Goal: Obtain resource: Download file/media

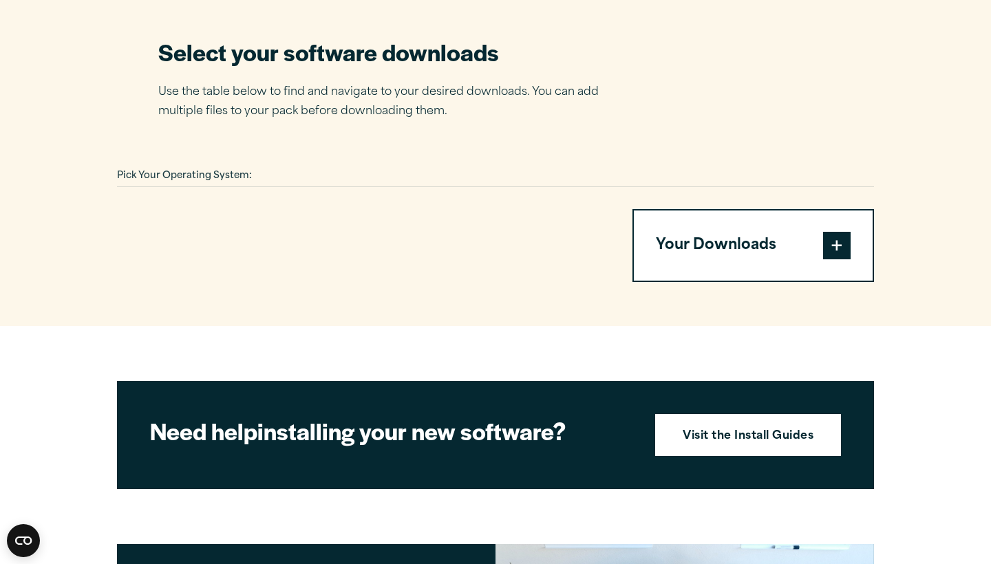
click at [722, 211] on button "Your Downloads" at bounding box center [753, 246] width 239 height 70
click at [837, 232] on span at bounding box center [837, 246] width 28 height 28
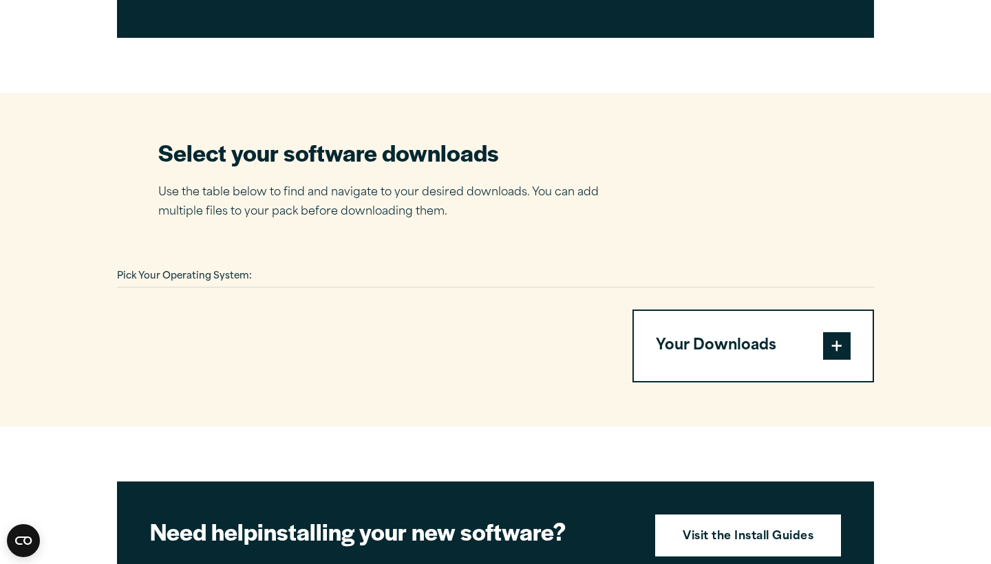
scroll to position [786, 0]
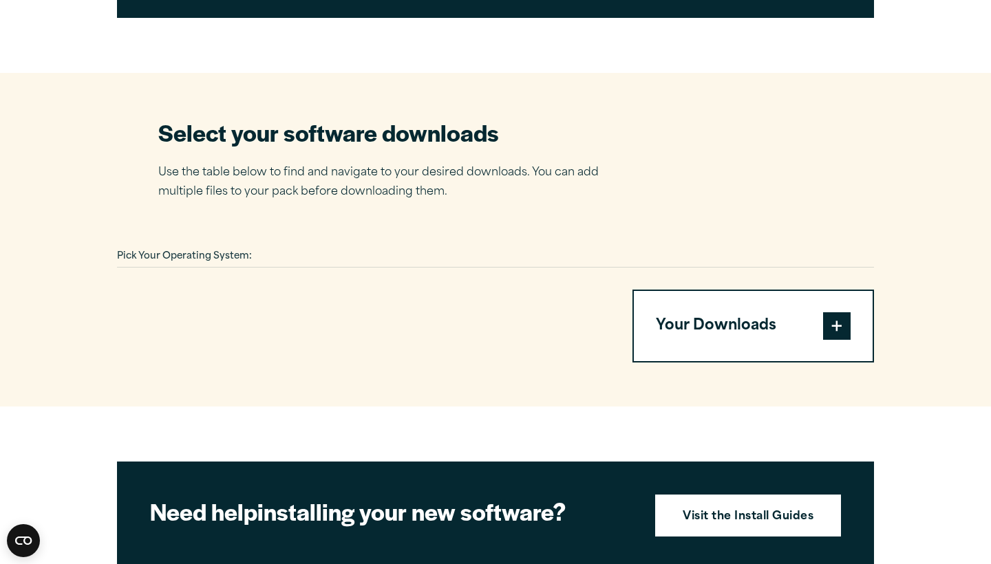
click at [677, 291] on button "Your Downloads" at bounding box center [753, 326] width 239 height 70
click at [828, 312] on span at bounding box center [837, 326] width 28 height 28
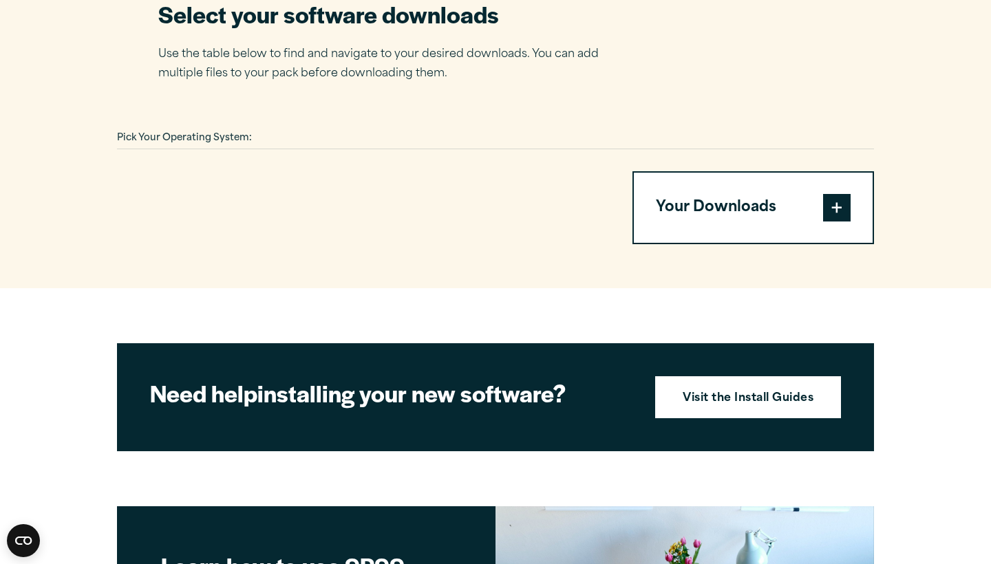
scroll to position [909, 0]
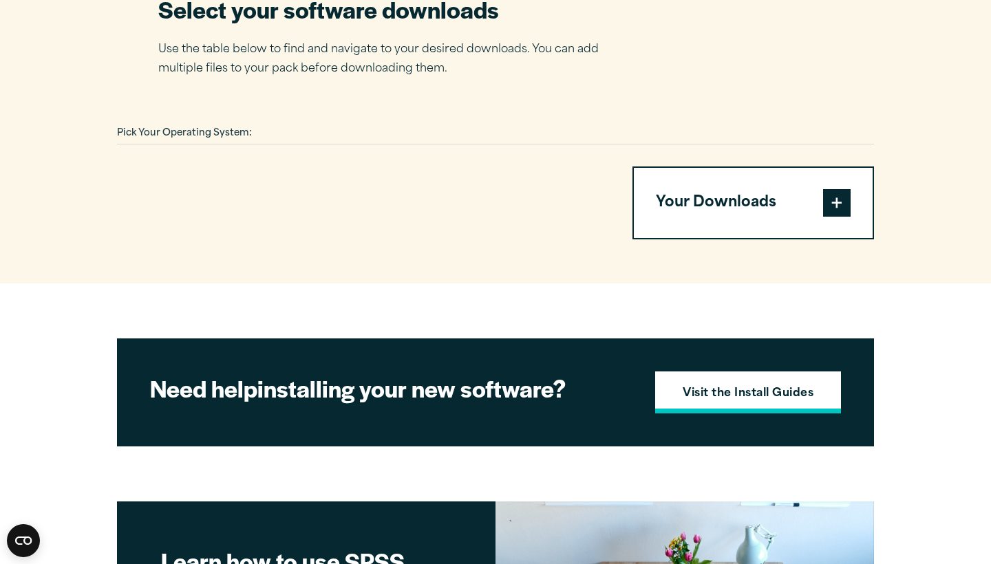
click at [764, 385] on strong "Visit the Install Guides" at bounding box center [747, 394] width 131 height 18
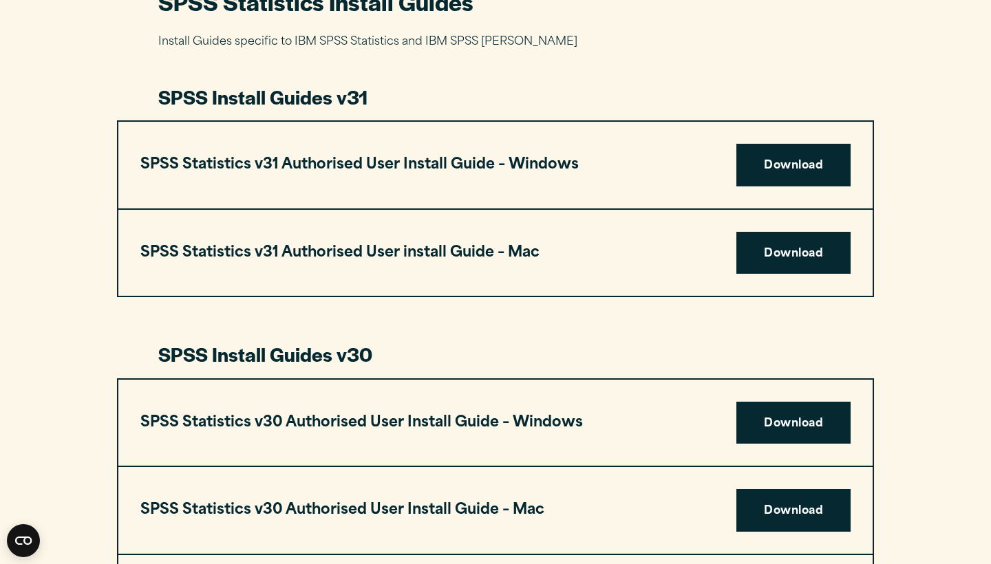
scroll to position [684, 0]
click at [775, 232] on link "Download" at bounding box center [793, 253] width 114 height 43
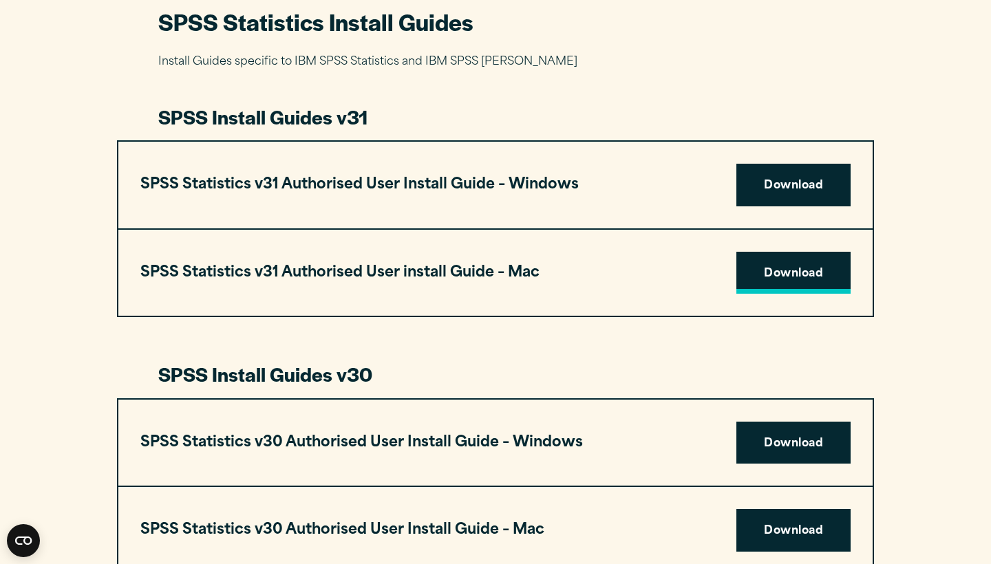
scroll to position [668, 0]
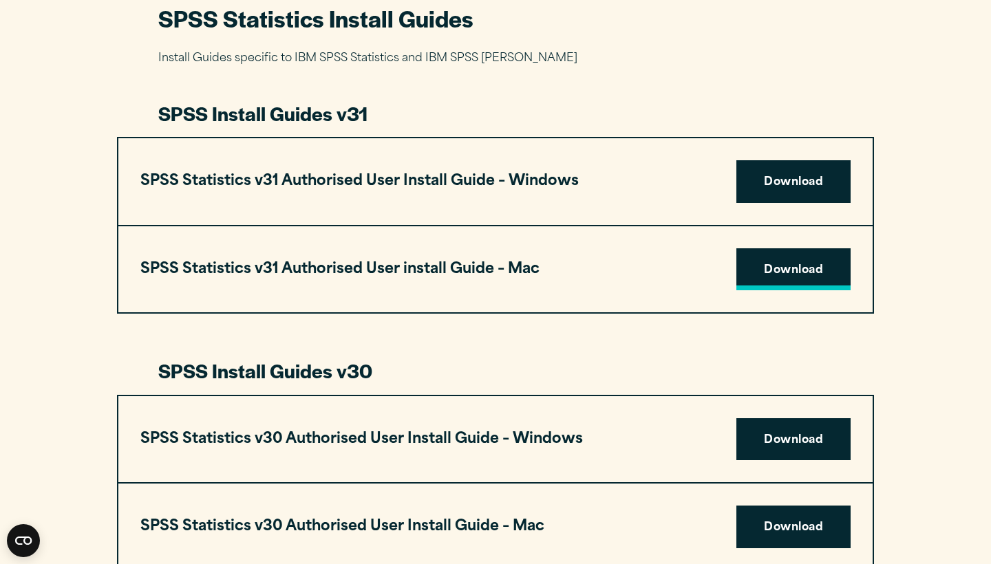
click at [786, 248] on link "Download" at bounding box center [793, 269] width 114 height 43
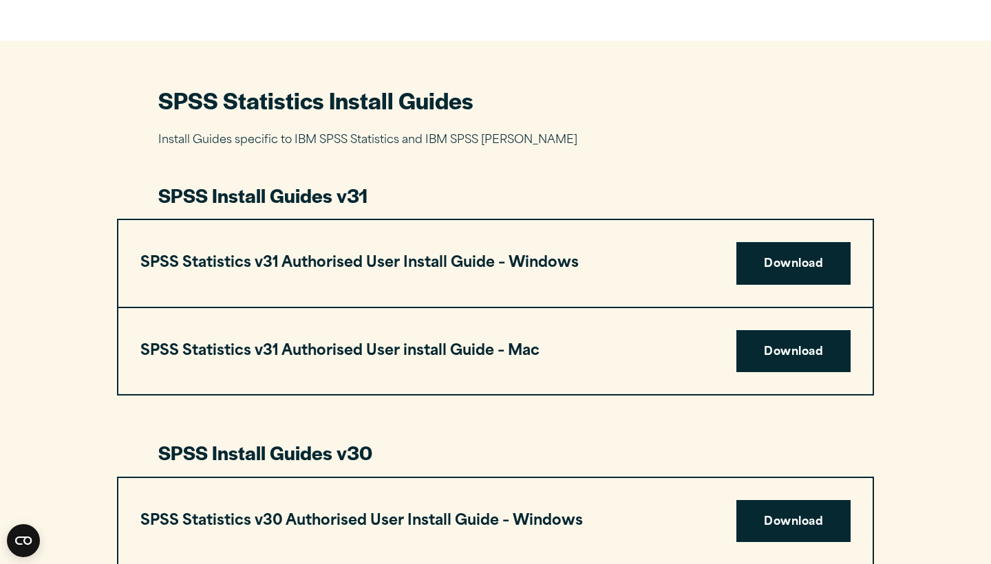
scroll to position [587, 0]
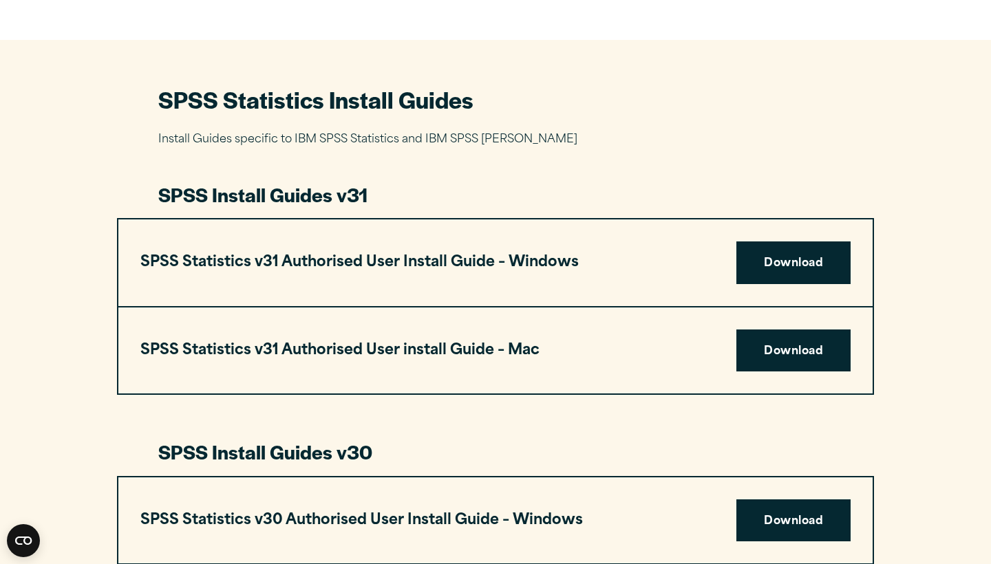
drag, startPoint x: 789, startPoint y: 312, endPoint x: 806, endPoint y: 3, distance: 309.4
click at [781, 330] on link "Download" at bounding box center [793, 351] width 114 height 43
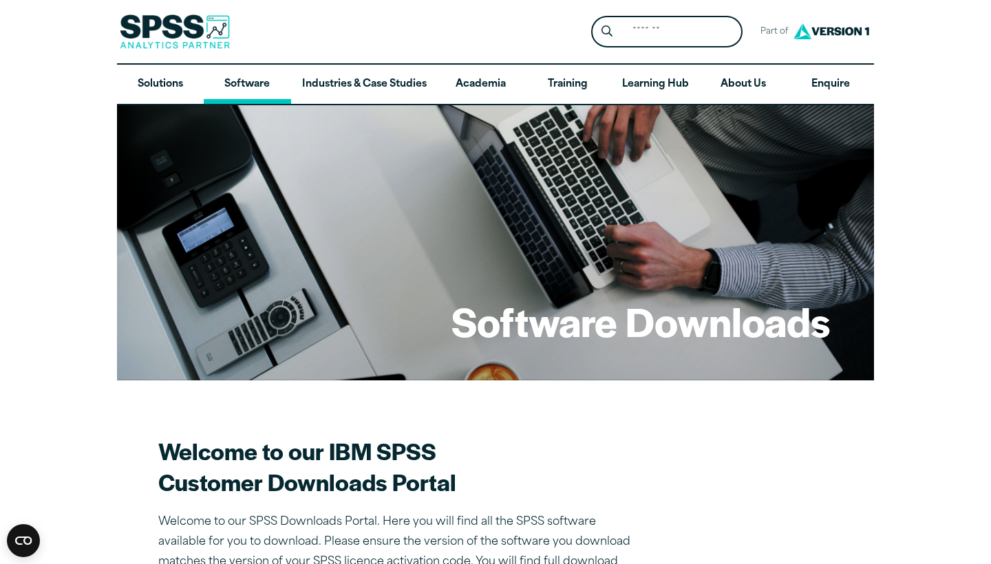
click at [246, 87] on link "Software" at bounding box center [247, 85] width 87 height 40
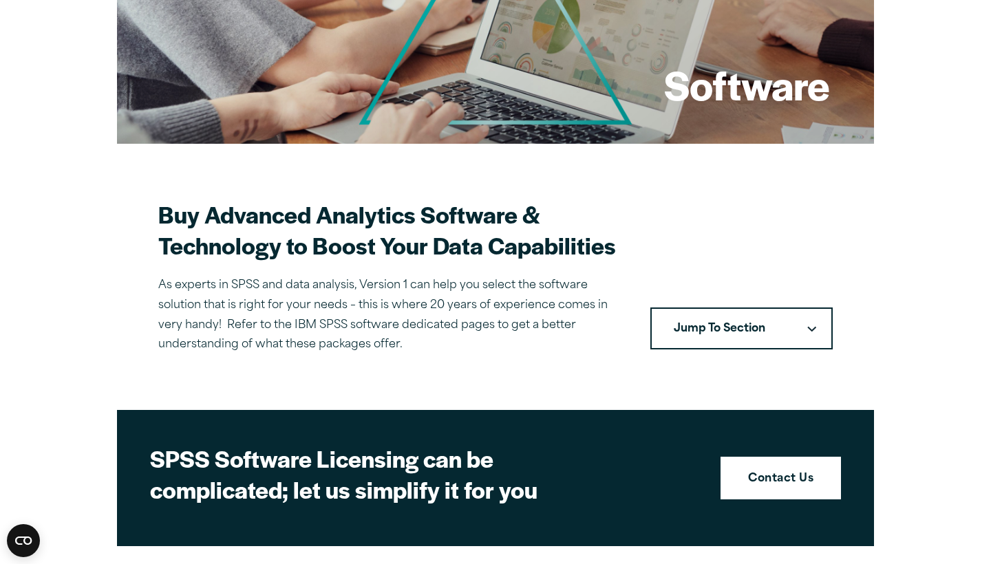
scroll to position [235, 0]
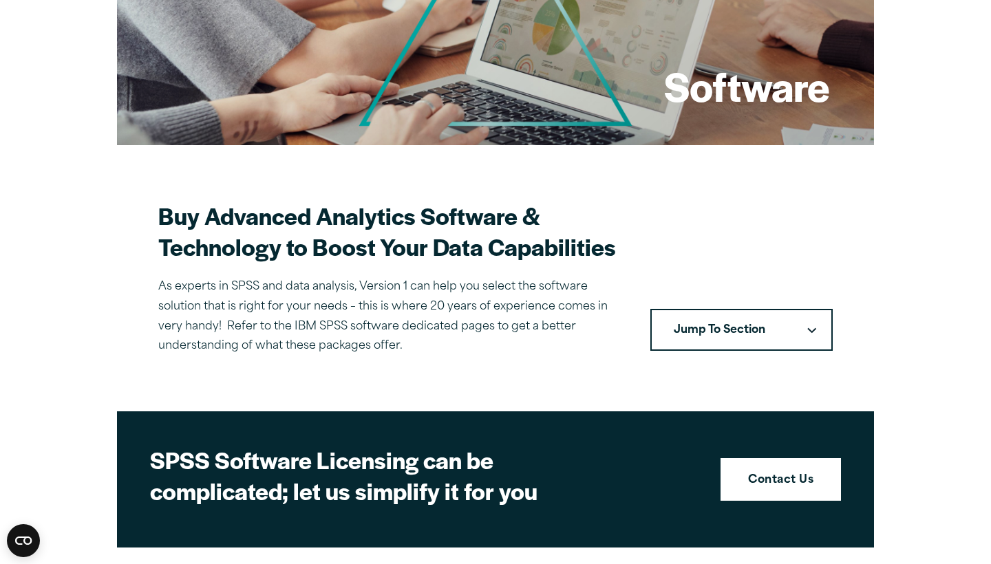
click at [766, 328] on button "Jump To Section" at bounding box center [741, 330] width 182 height 43
click at [808, 327] on icon "Downward pointing chevron" at bounding box center [811, 330] width 9 height 6
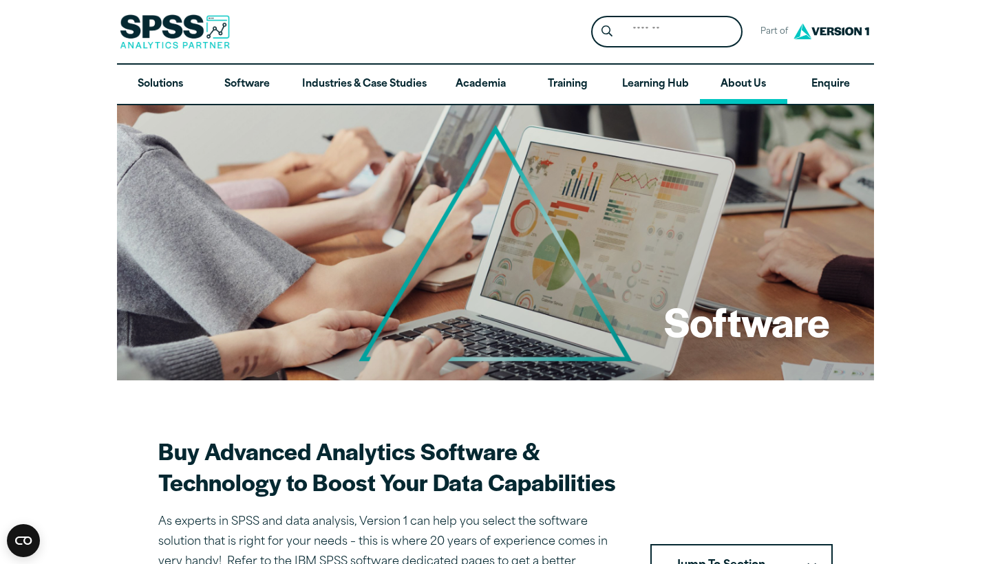
scroll to position [0, 0]
click at [153, 34] on img at bounding box center [175, 31] width 110 height 34
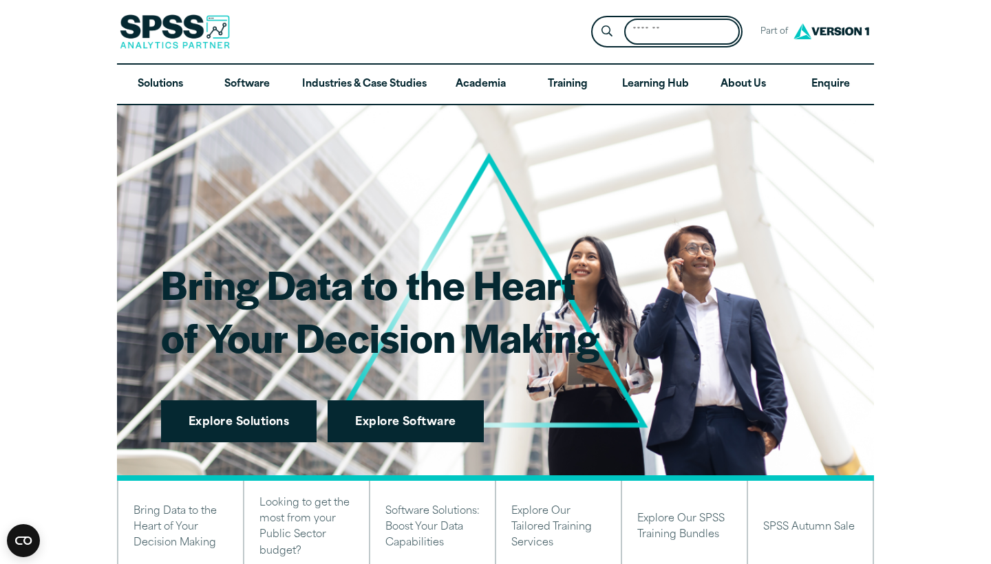
click at [686, 30] on input "Search for:" at bounding box center [682, 32] width 116 height 27
type input "********"
click at [607, 32] on button "Submit Site Search" at bounding box center [606, 31] width 25 height 25
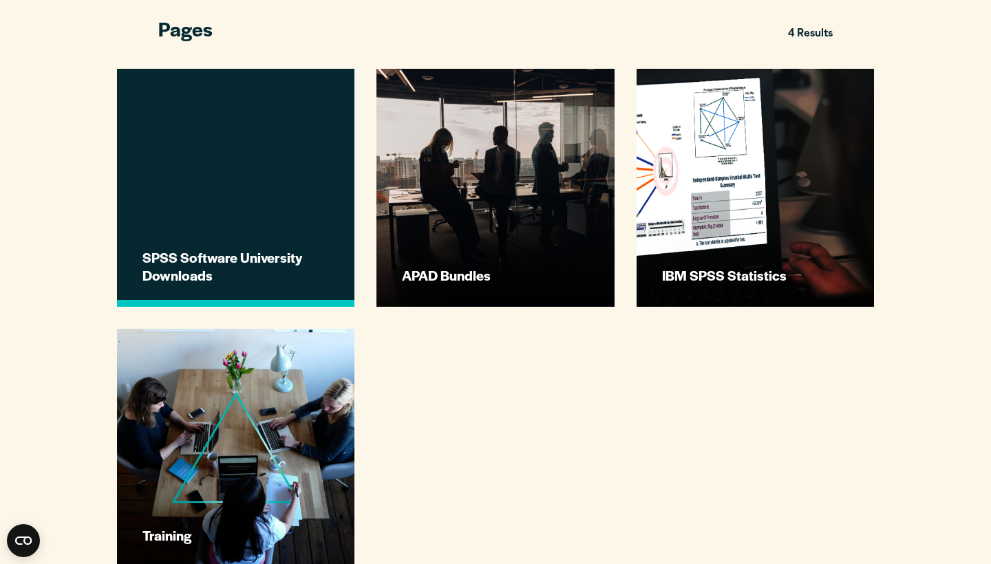
scroll to position [381, 0]
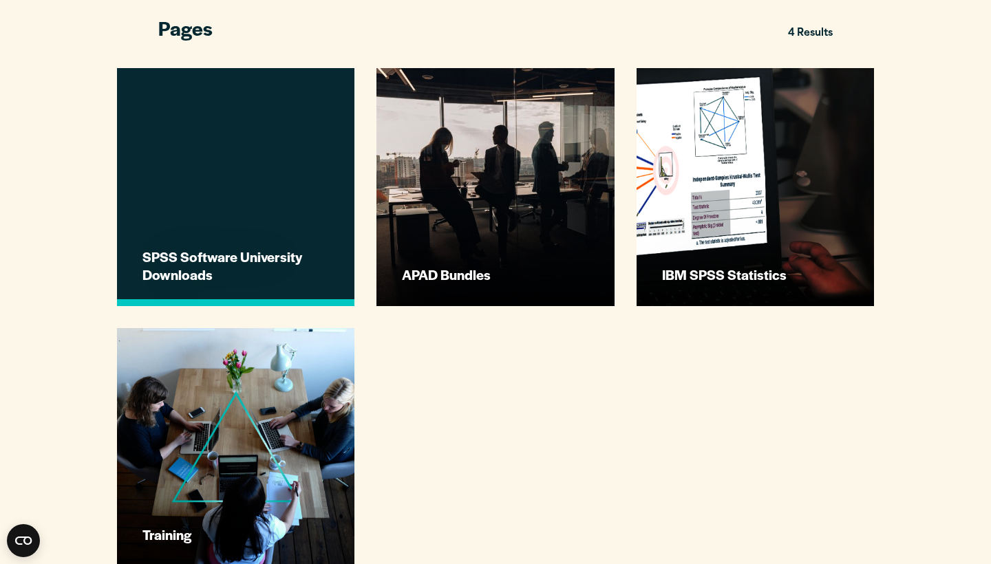
click at [280, 186] on link "SPSS Software University Downloads" at bounding box center [235, 186] width 237 height 237
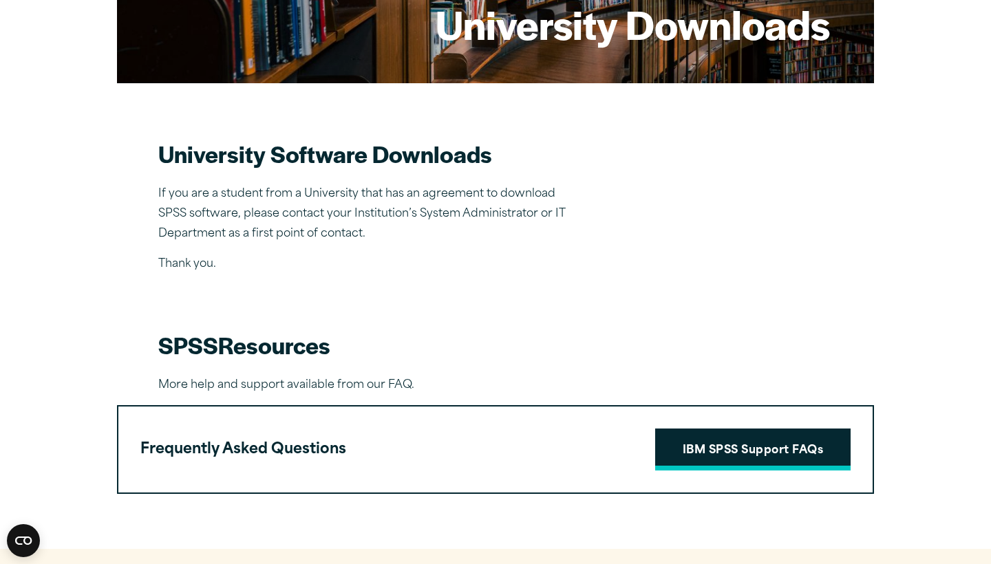
scroll to position [299, 0]
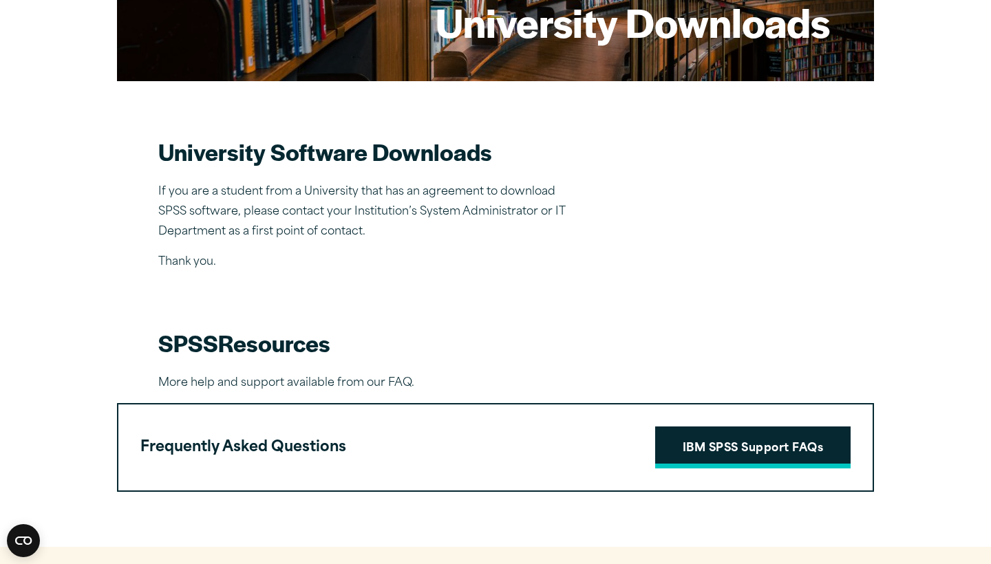
click at [729, 457] on link "IBM SPSS Support FAQs" at bounding box center [752, 448] width 195 height 43
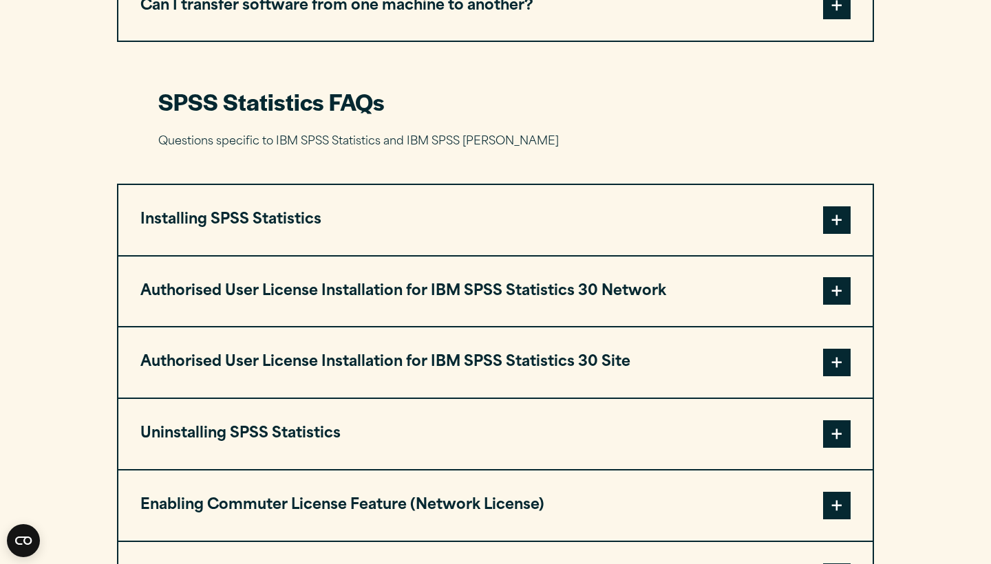
scroll to position [1248, 0]
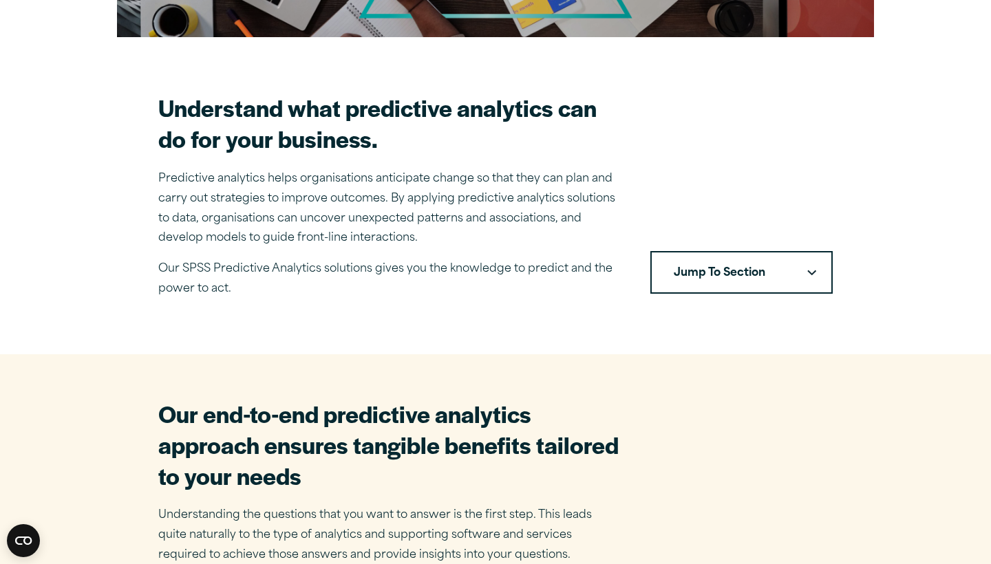
scroll to position [343, 0]
click at [812, 261] on button "Jump To Section" at bounding box center [741, 272] width 182 height 43
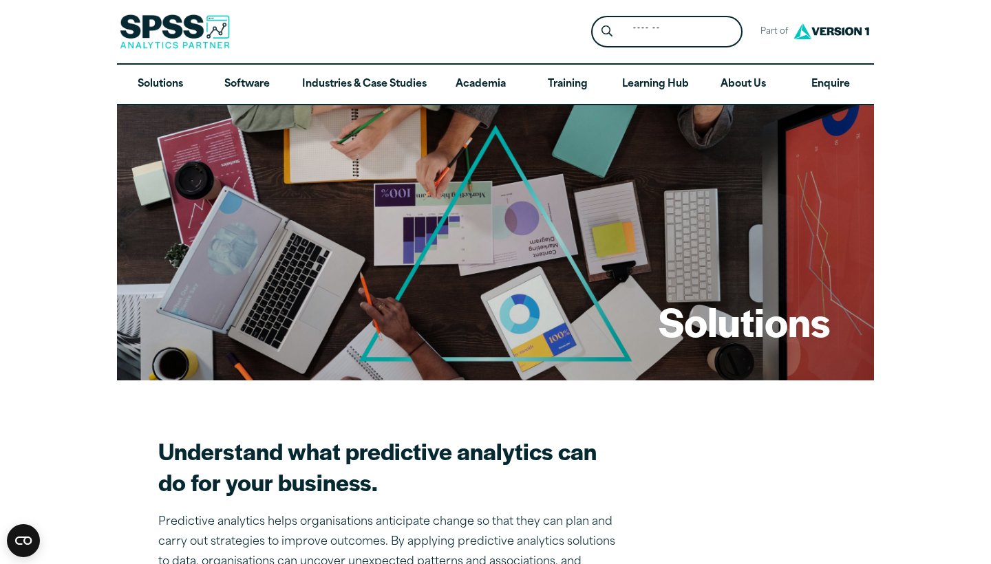
scroll to position [0, 0]
click at [179, 83] on link "Solutions" at bounding box center [160, 85] width 87 height 40
click at [810, 39] on img at bounding box center [831, 31] width 83 height 25
click at [750, 79] on link "About Us" at bounding box center [743, 85] width 87 height 40
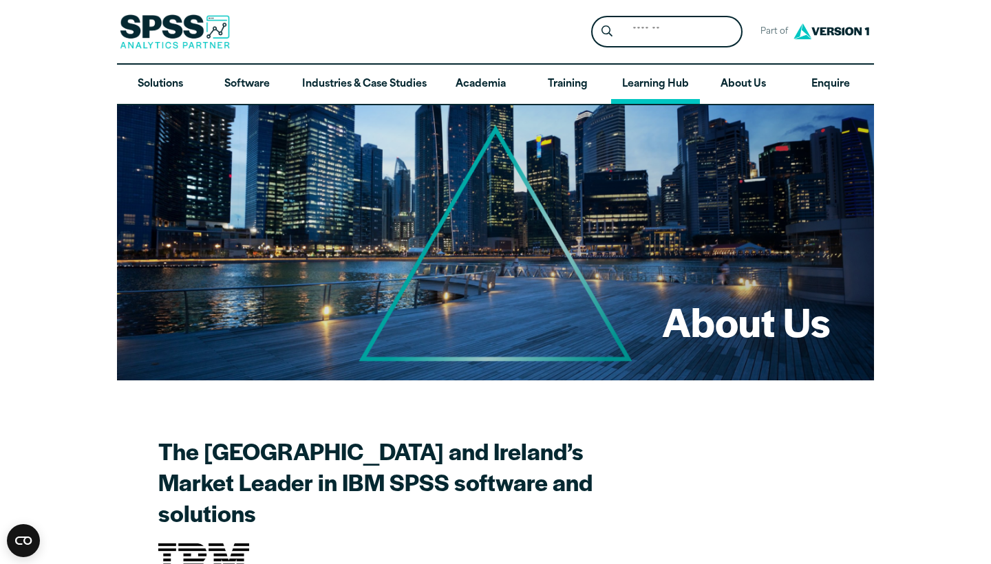
click at [683, 80] on link "Learning Hub" at bounding box center [655, 85] width 89 height 40
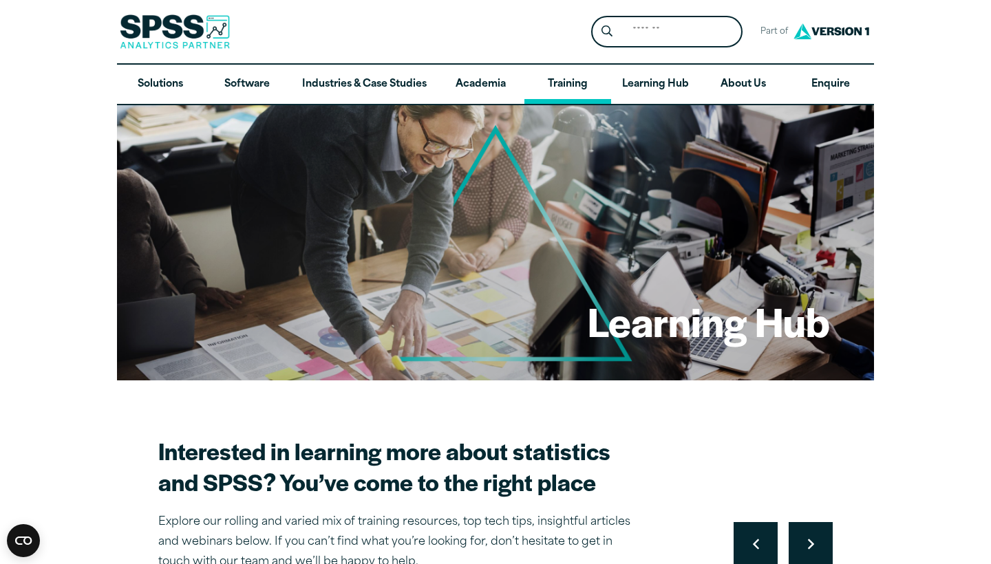
click at [580, 76] on link "Training" at bounding box center [567, 85] width 87 height 40
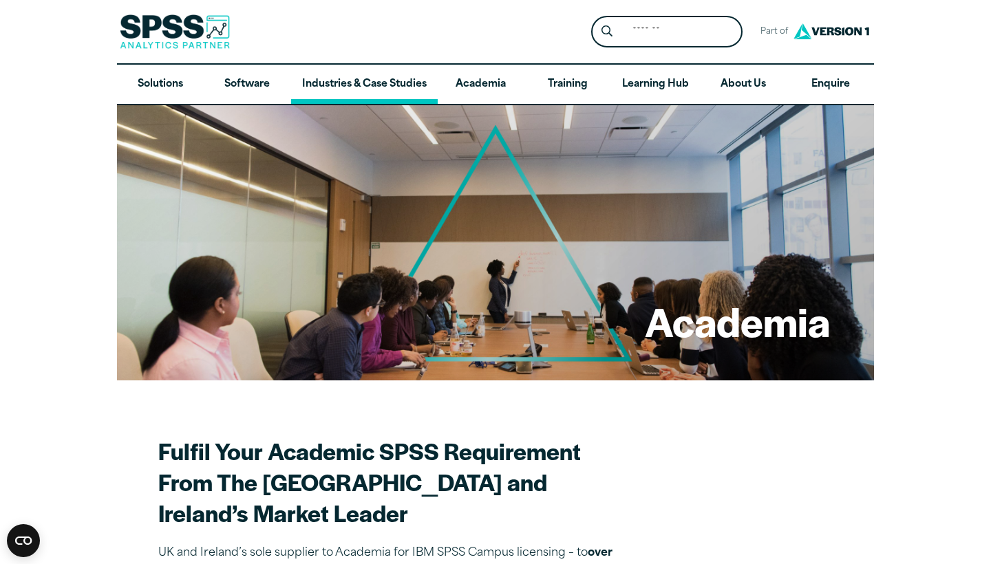
click at [428, 90] on link "Industries & Case Studies" at bounding box center [364, 85] width 147 height 40
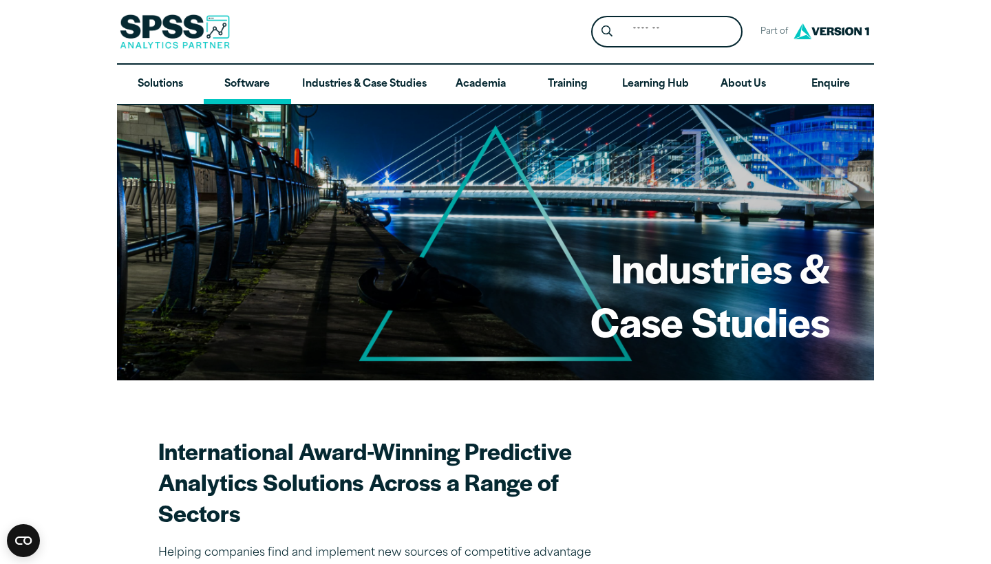
click at [272, 81] on link "Software" at bounding box center [247, 85] width 87 height 40
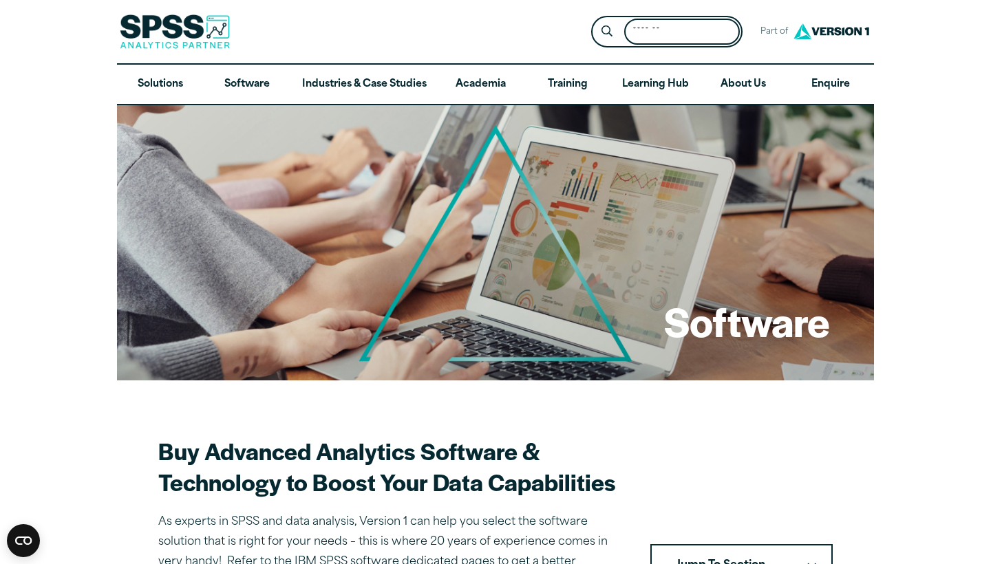
click at [665, 35] on input "Search for:" at bounding box center [682, 32] width 116 height 27
type input "**********"
click at [607, 32] on button "Submit Site Search" at bounding box center [606, 31] width 25 height 25
click at [848, 85] on link "Enquire" at bounding box center [830, 85] width 87 height 40
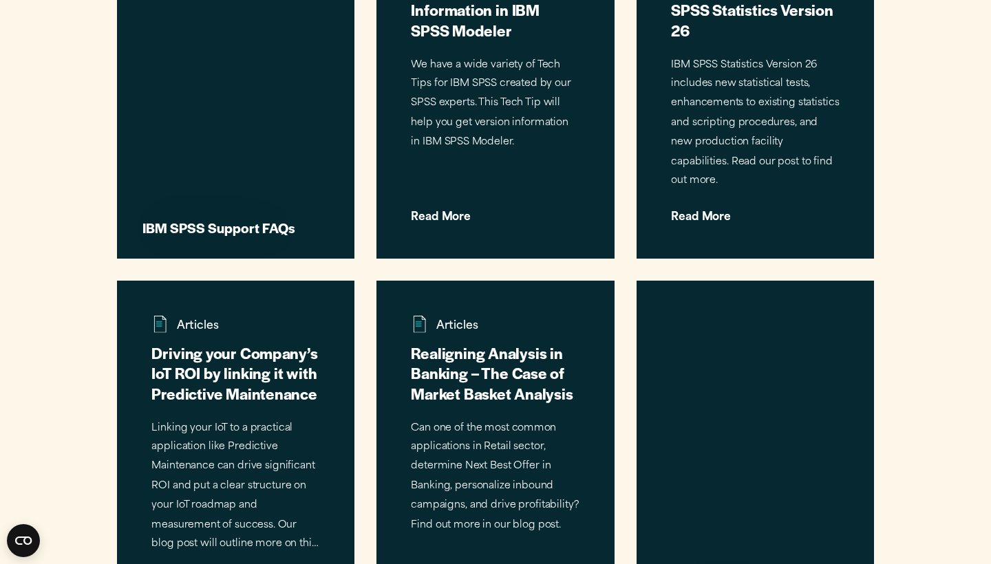
scroll to position [1117, 0]
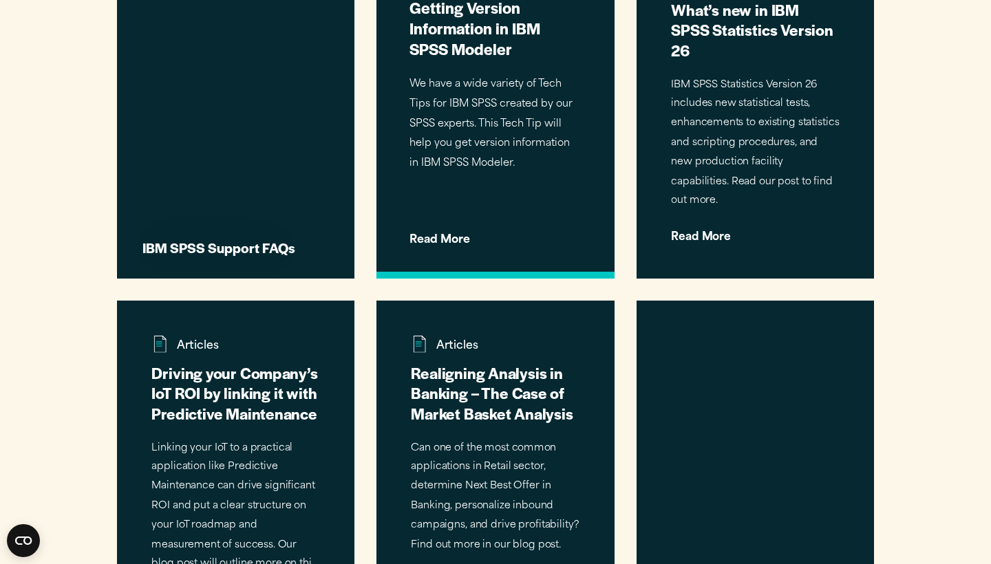
click at [542, 131] on div "Tech Tips Getting Version Information in IBM SPSS Modeler We have a wide variet…" at bounding box center [494, 107] width 237 height 341
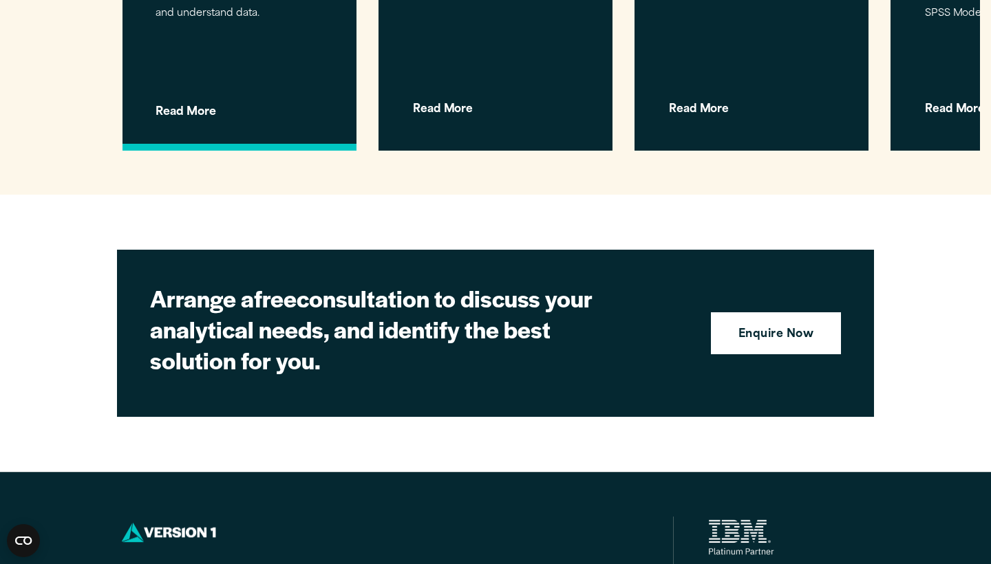
scroll to position [2566, 0]
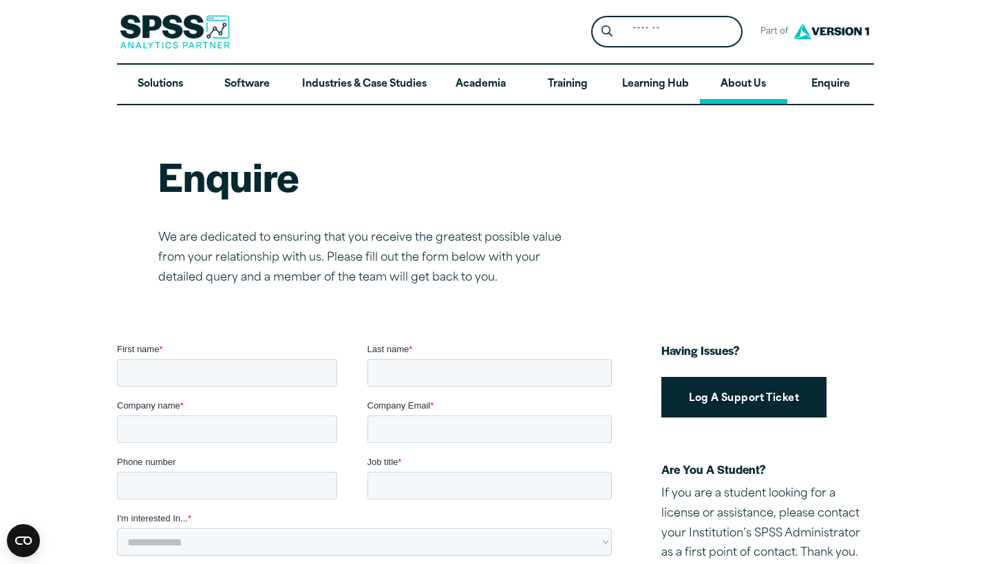
click at [746, 90] on link "About Us" at bounding box center [743, 85] width 87 height 40
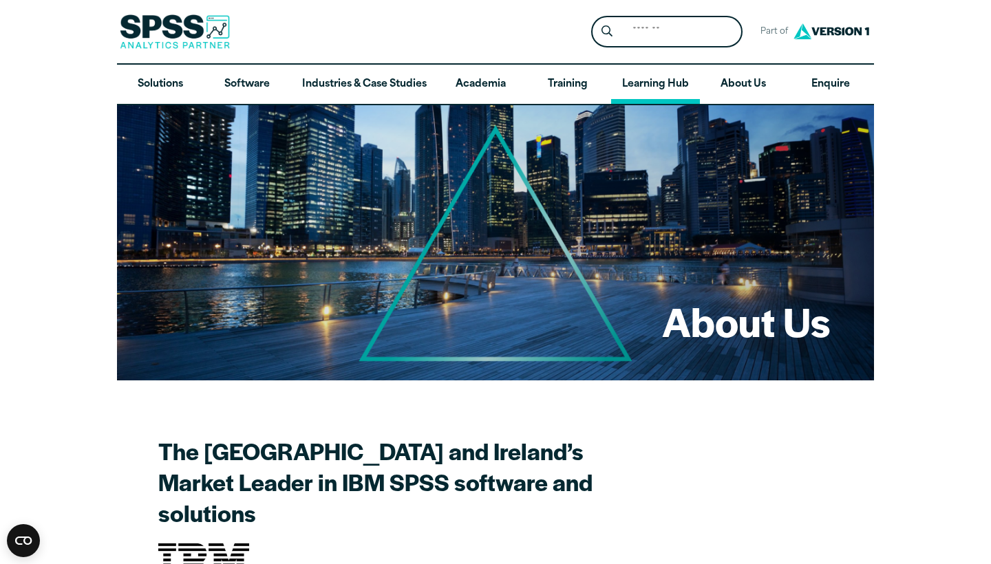
click at [680, 87] on link "Learning Hub" at bounding box center [655, 85] width 89 height 40
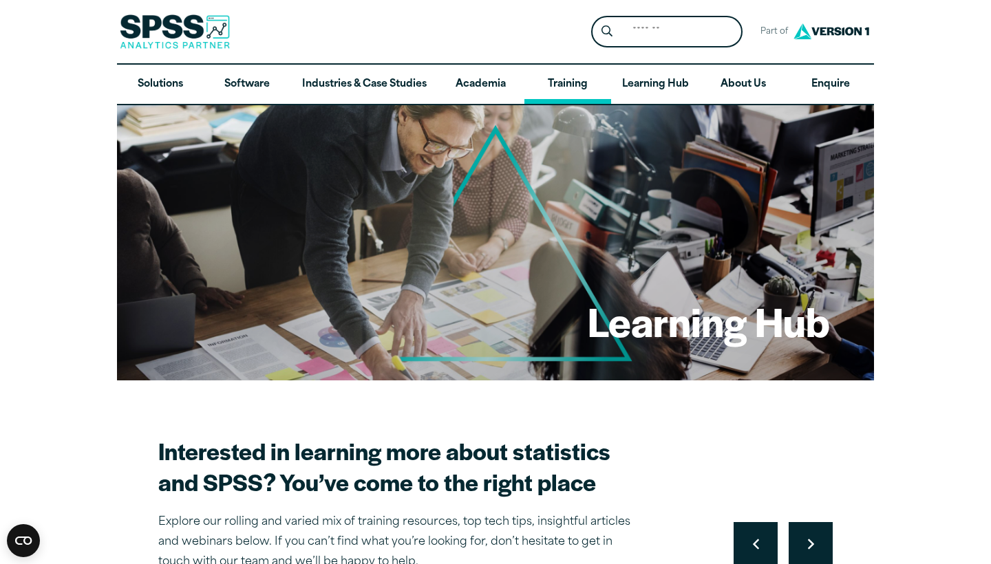
click at [567, 89] on link "Training" at bounding box center [567, 85] width 87 height 40
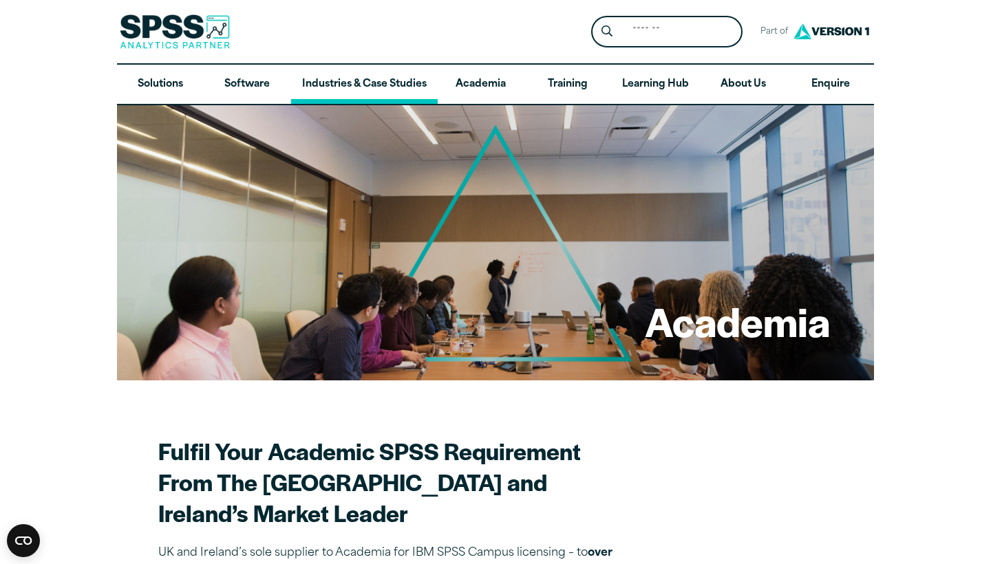
click at [330, 88] on link "Industries & Case Studies" at bounding box center [364, 85] width 147 height 40
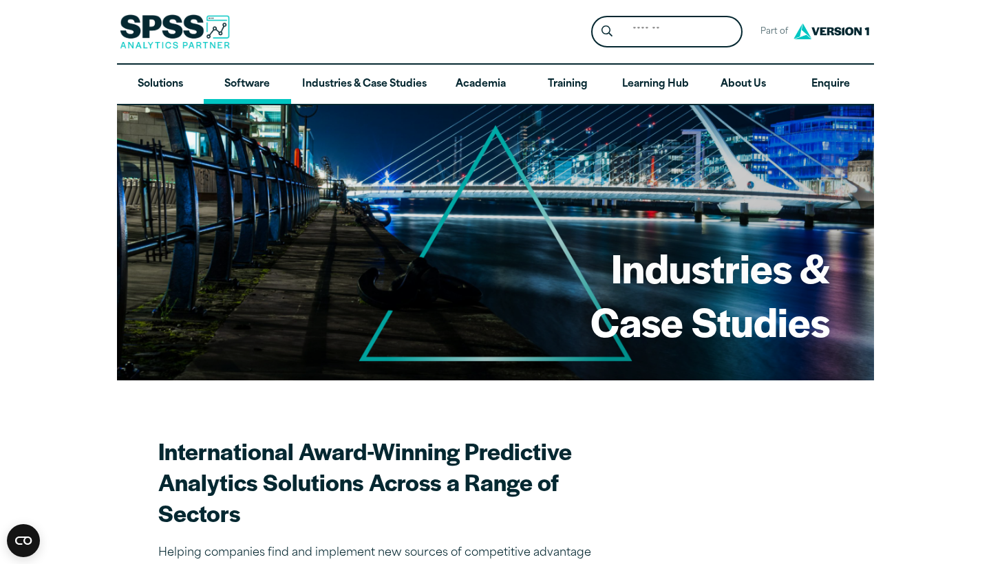
click at [242, 95] on link "Software" at bounding box center [247, 85] width 87 height 40
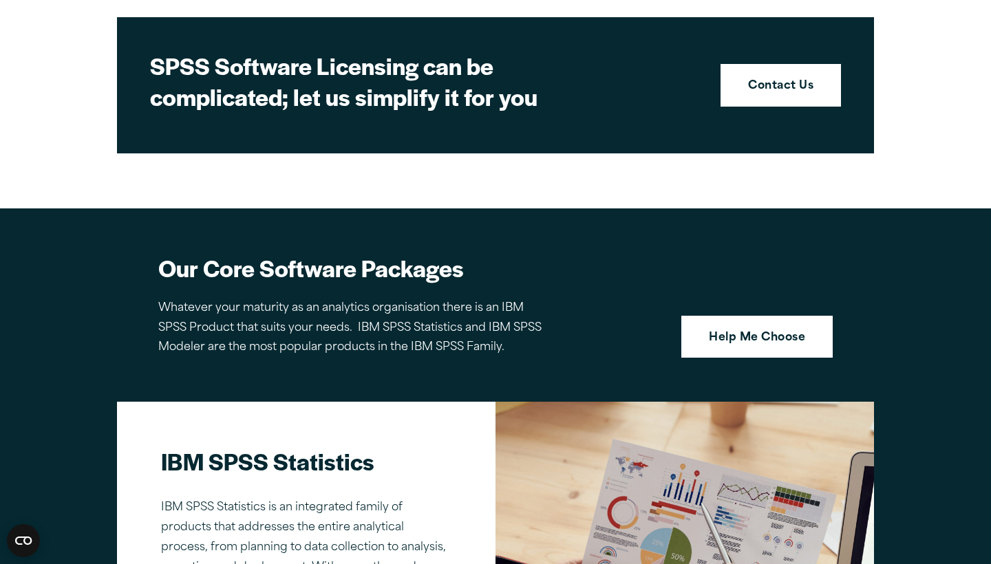
scroll to position [633, 0]
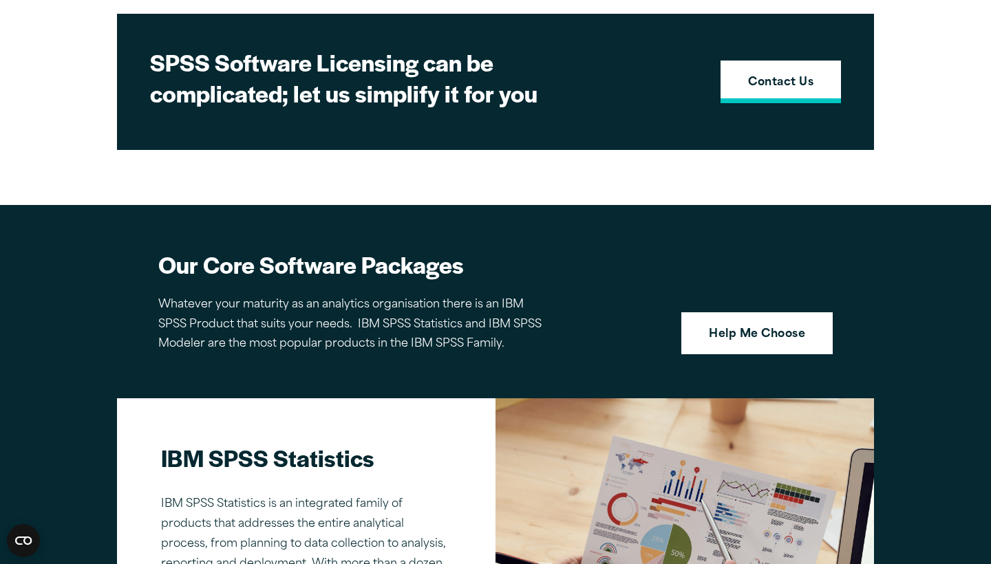
click at [760, 95] on link "Contact Us" at bounding box center [780, 82] width 120 height 43
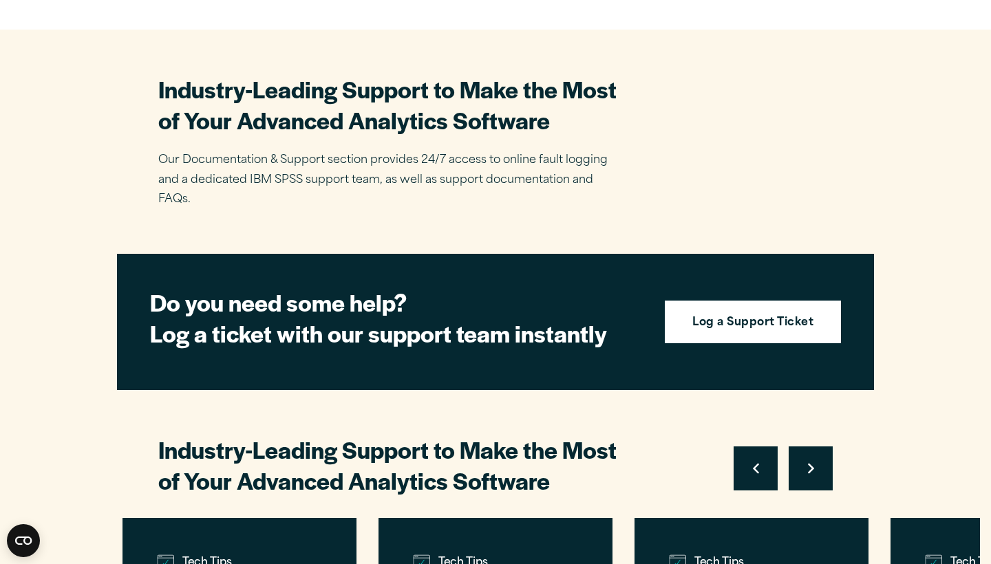
scroll to position [2752, 0]
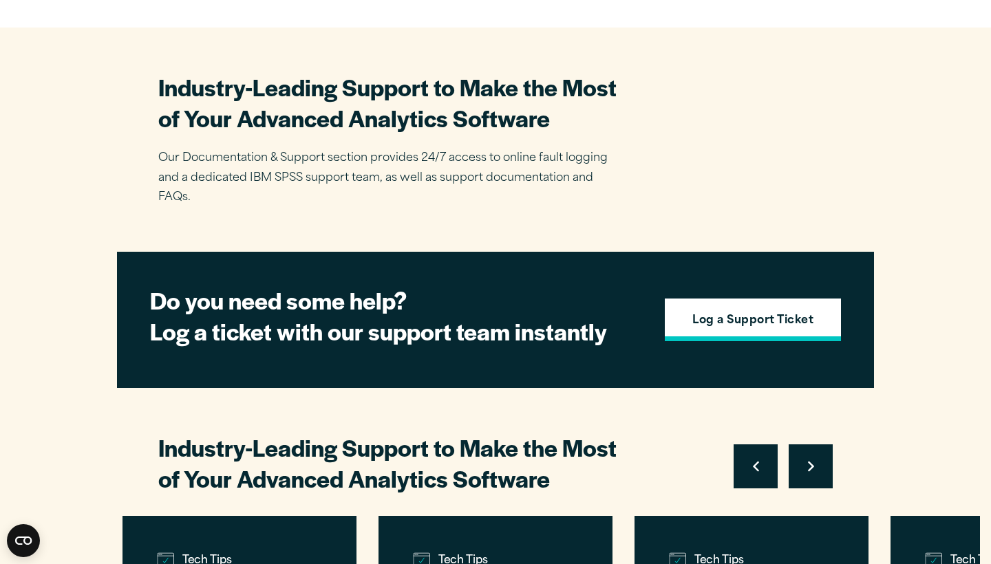
click at [707, 299] on link "Log a Support Ticket" at bounding box center [753, 320] width 176 height 43
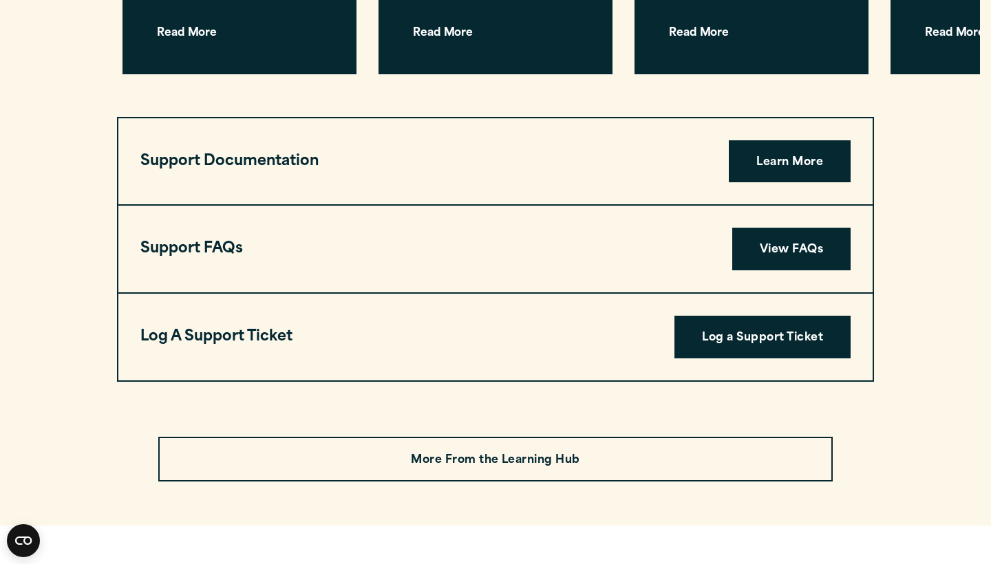
scroll to position [3519, 0]
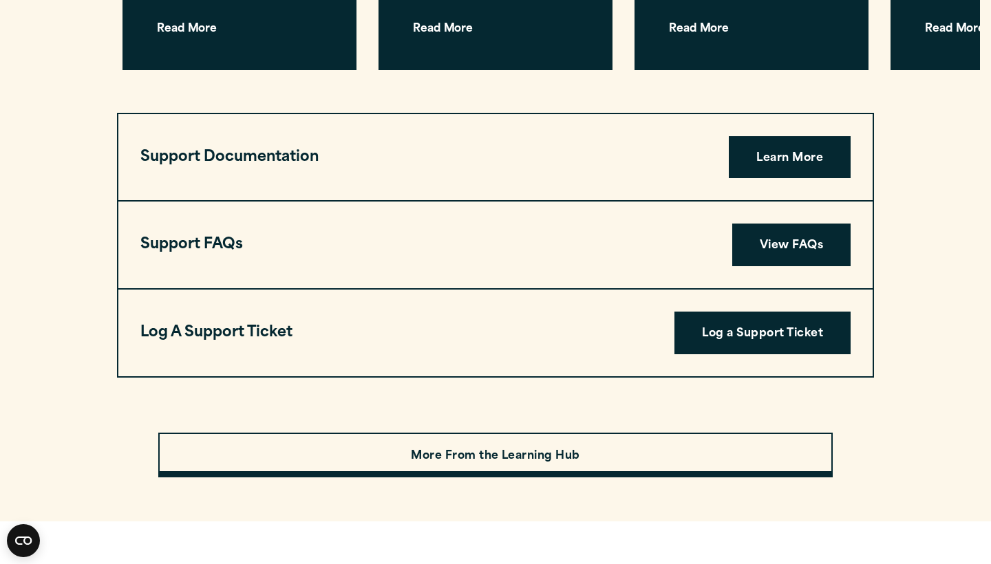
click at [420, 433] on link "More From the Learning Hub" at bounding box center [495, 455] width 674 height 45
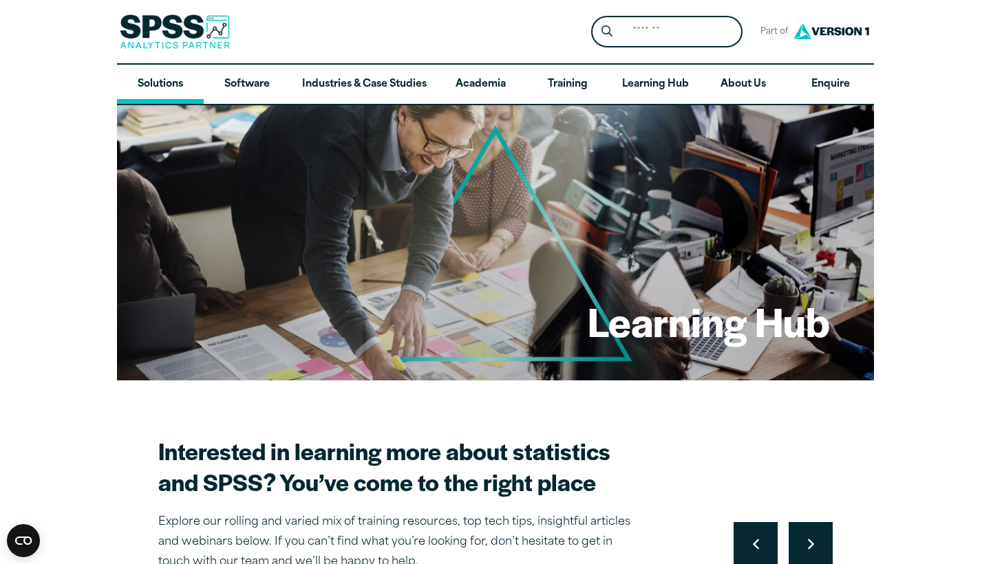
click at [150, 82] on link "Solutions" at bounding box center [160, 85] width 87 height 40
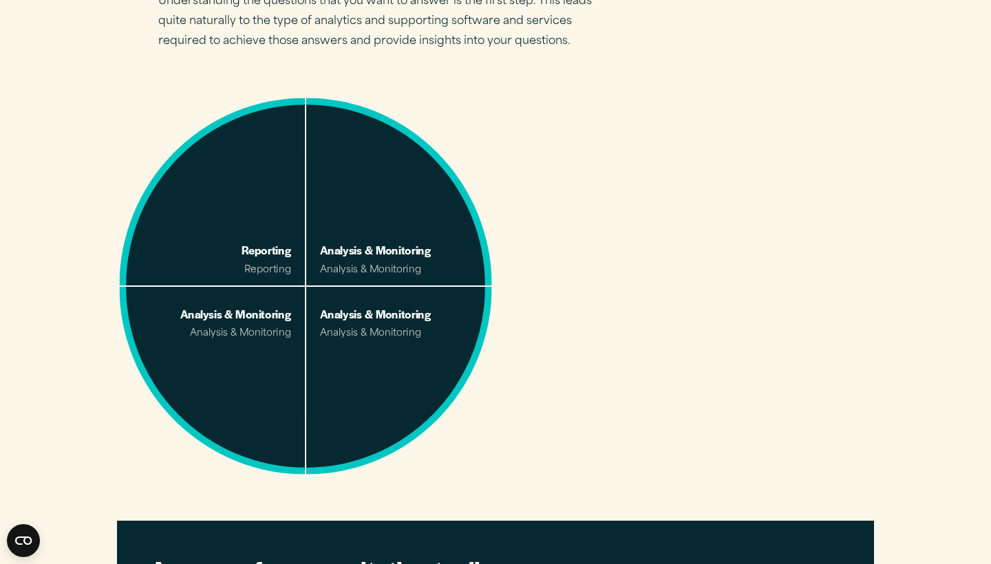
scroll to position [857, 0]
click at [341, 287] on span at bounding box center [399, 381] width 186 height 188
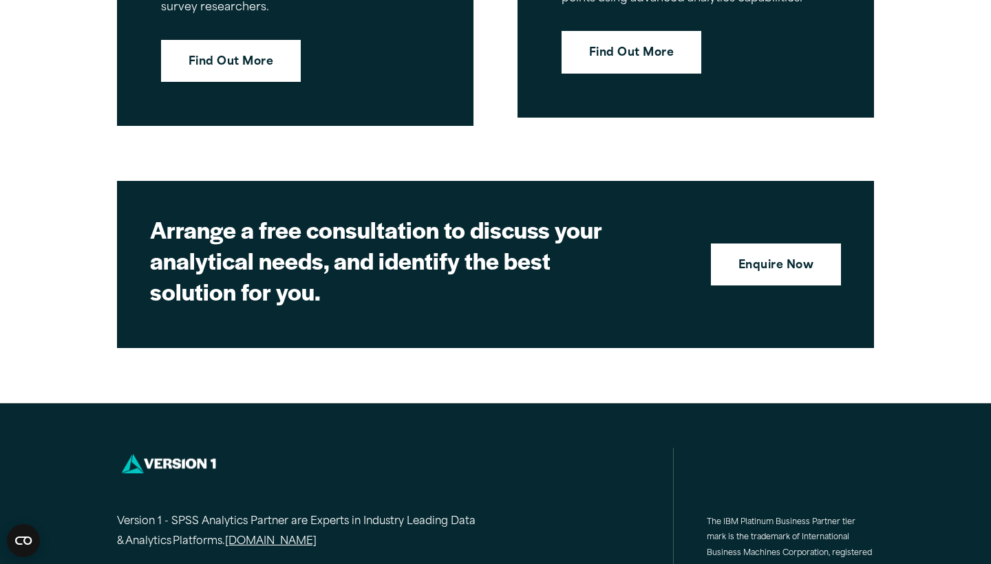
scroll to position [4357, 0]
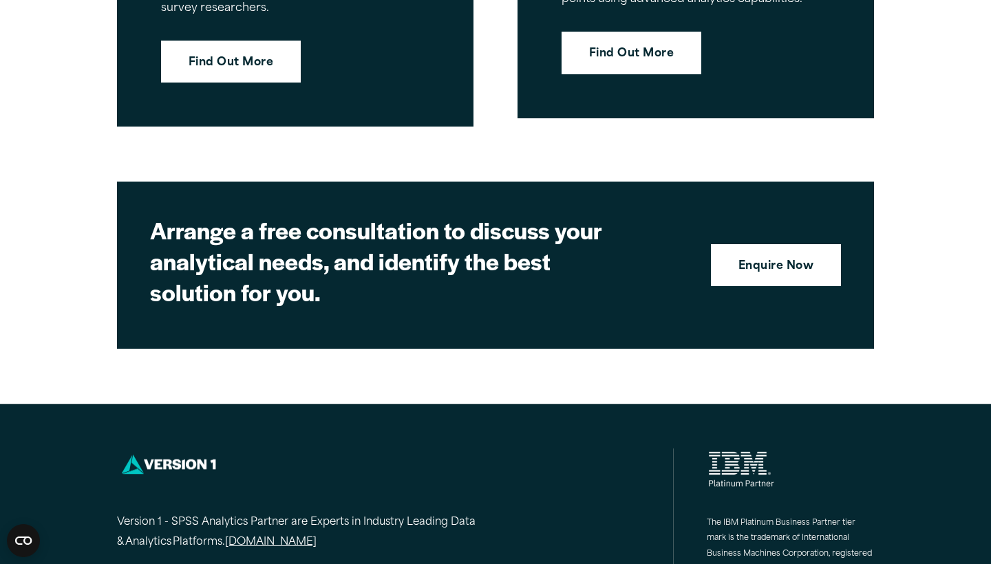
click at [274, 533] on link "[DOMAIN_NAME]" at bounding box center [270, 543] width 91 height 20
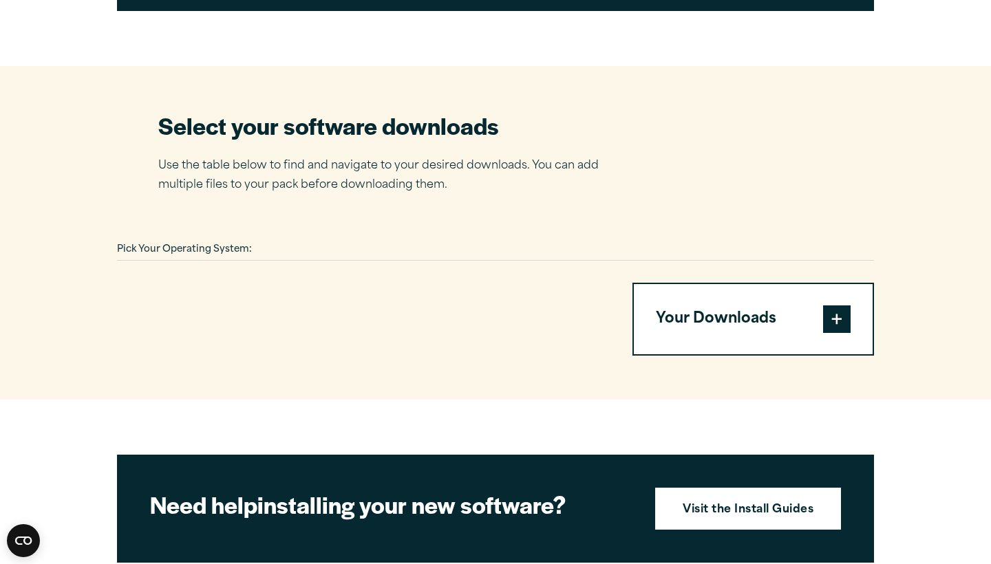
scroll to position [794, 0]
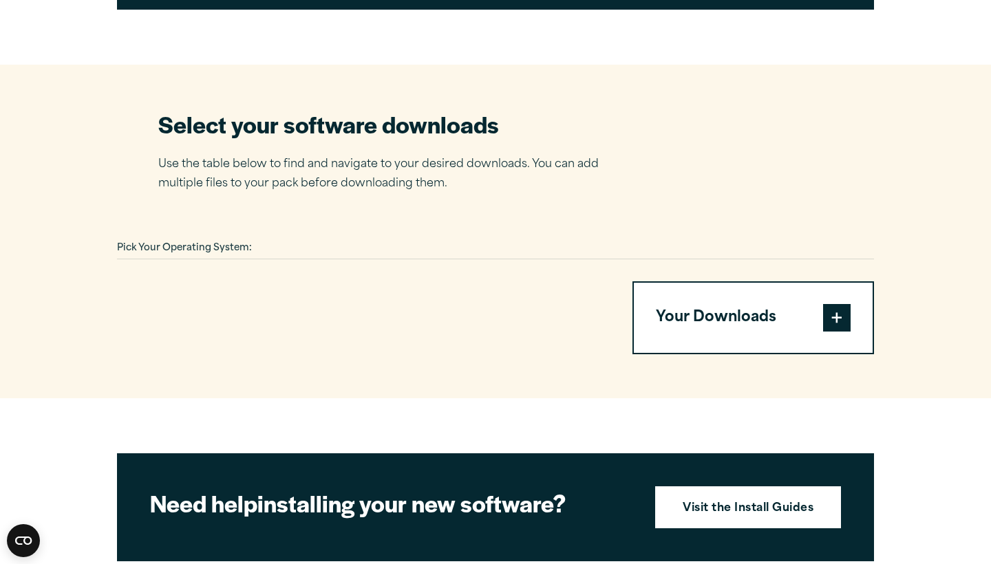
click at [840, 304] on span at bounding box center [837, 318] width 28 height 28
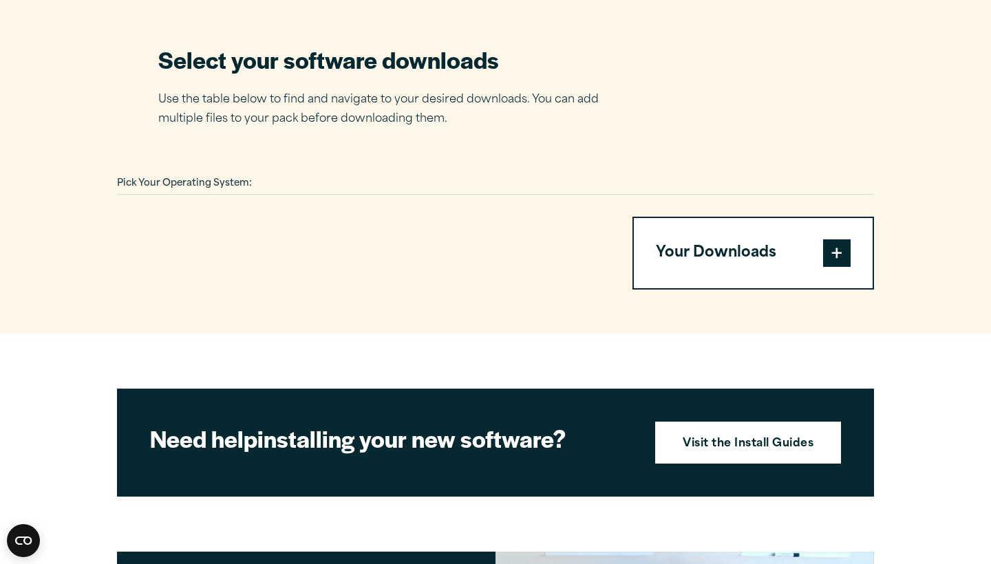
scroll to position [860, 0]
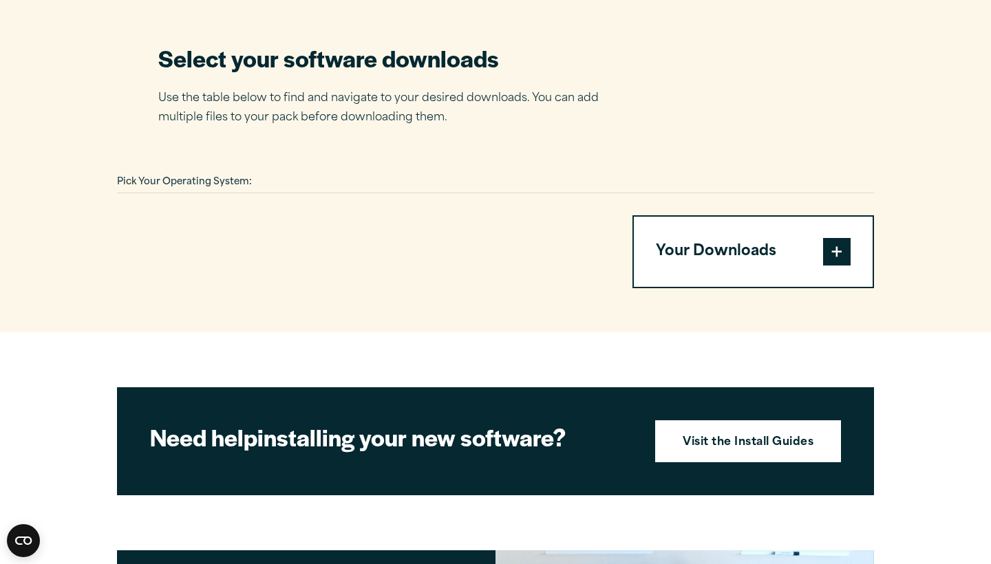
click at [696, 217] on button "Your Downloads" at bounding box center [753, 252] width 239 height 70
click at [701, 217] on button "Your Downloads" at bounding box center [753, 252] width 239 height 70
click at [618, 120] on section "Select your software downloads Use the table below to find and navigate to your…" at bounding box center [495, 166] width 991 height 334
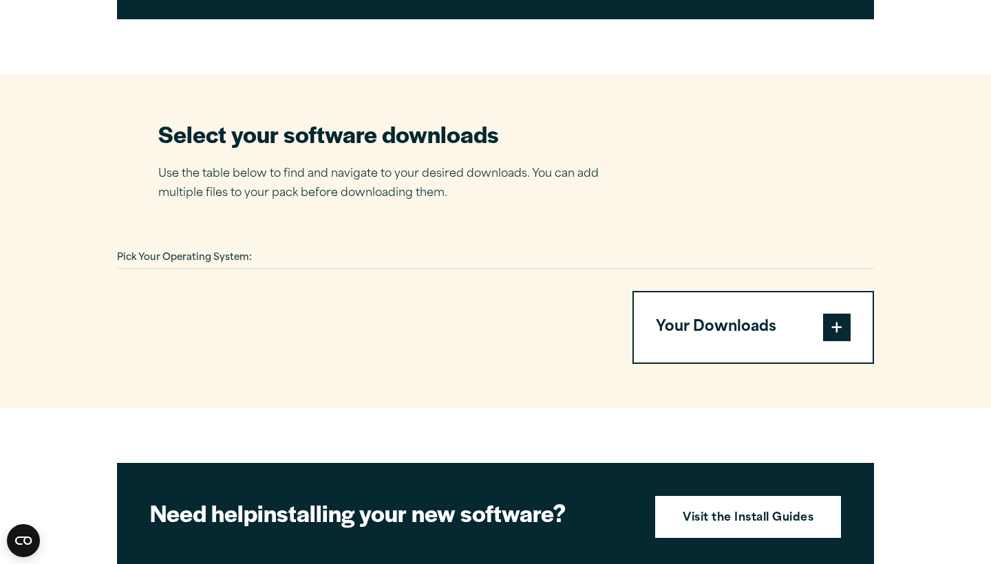
scroll to position [788, 0]
